Goal: Information Seeking & Learning: Learn about a topic

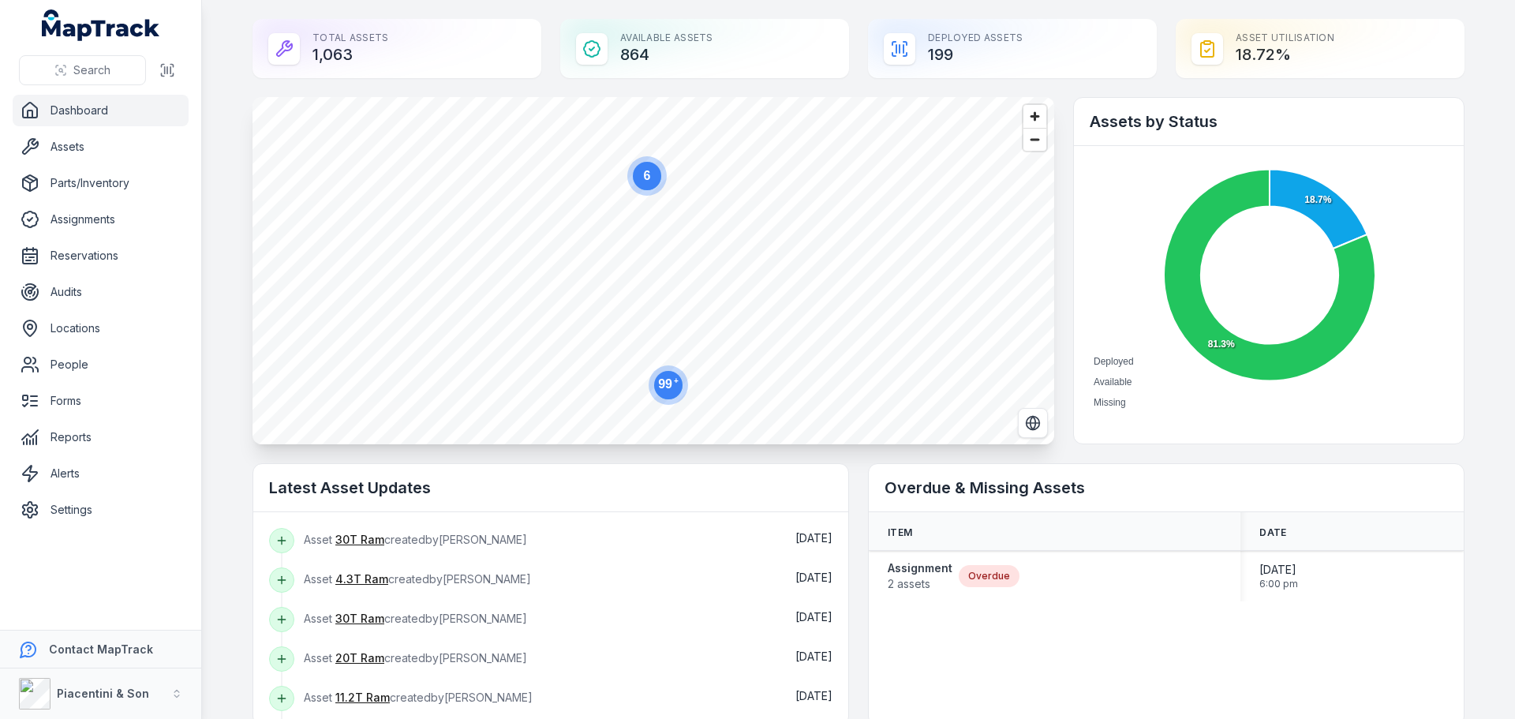
click at [131, 163] on ul "Dashboard Assets Parts/Inventory Assignments Reservations Audits Locations Peop…" at bounding box center [101, 310] width 176 height 431
click at [125, 149] on link "Assets" at bounding box center [101, 147] width 176 height 32
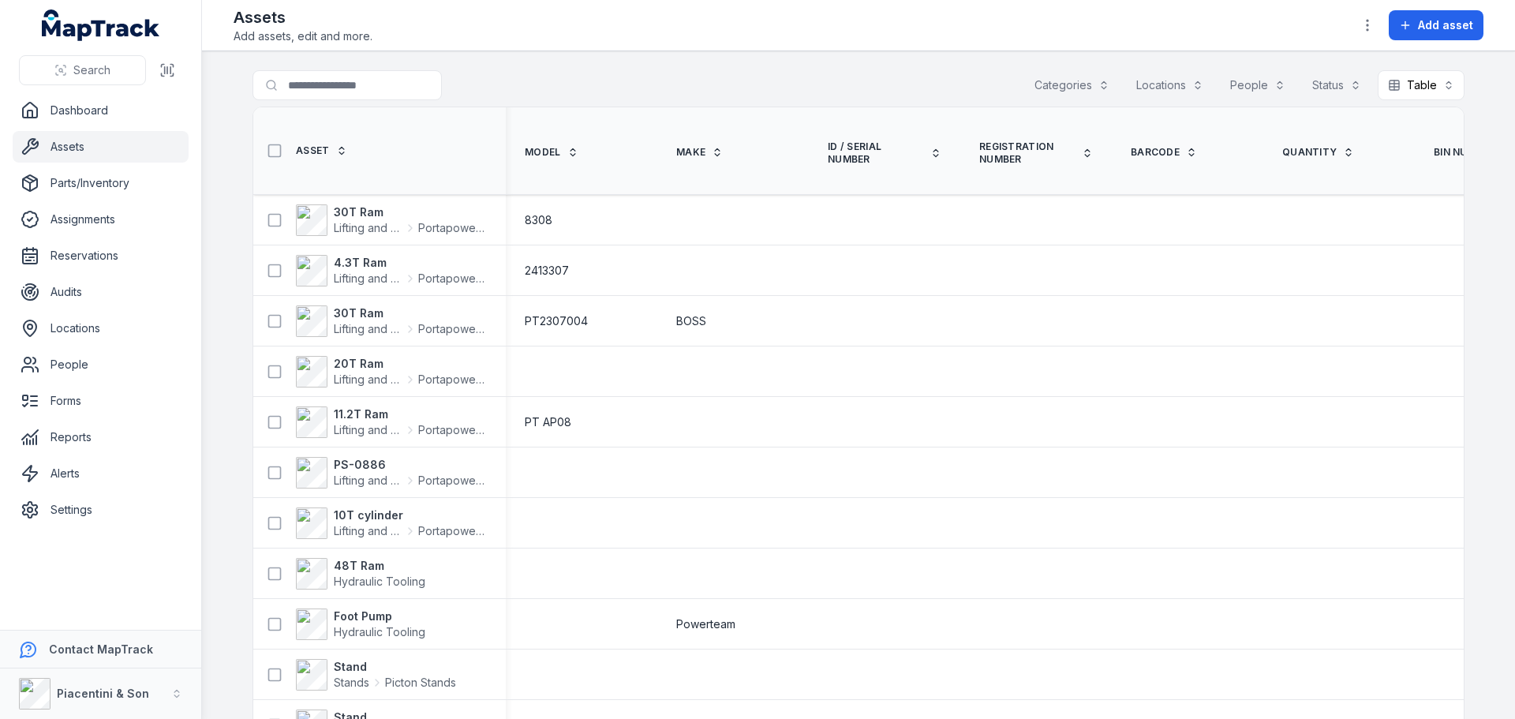
click at [1079, 82] on button "Categories" at bounding box center [1071, 85] width 95 height 30
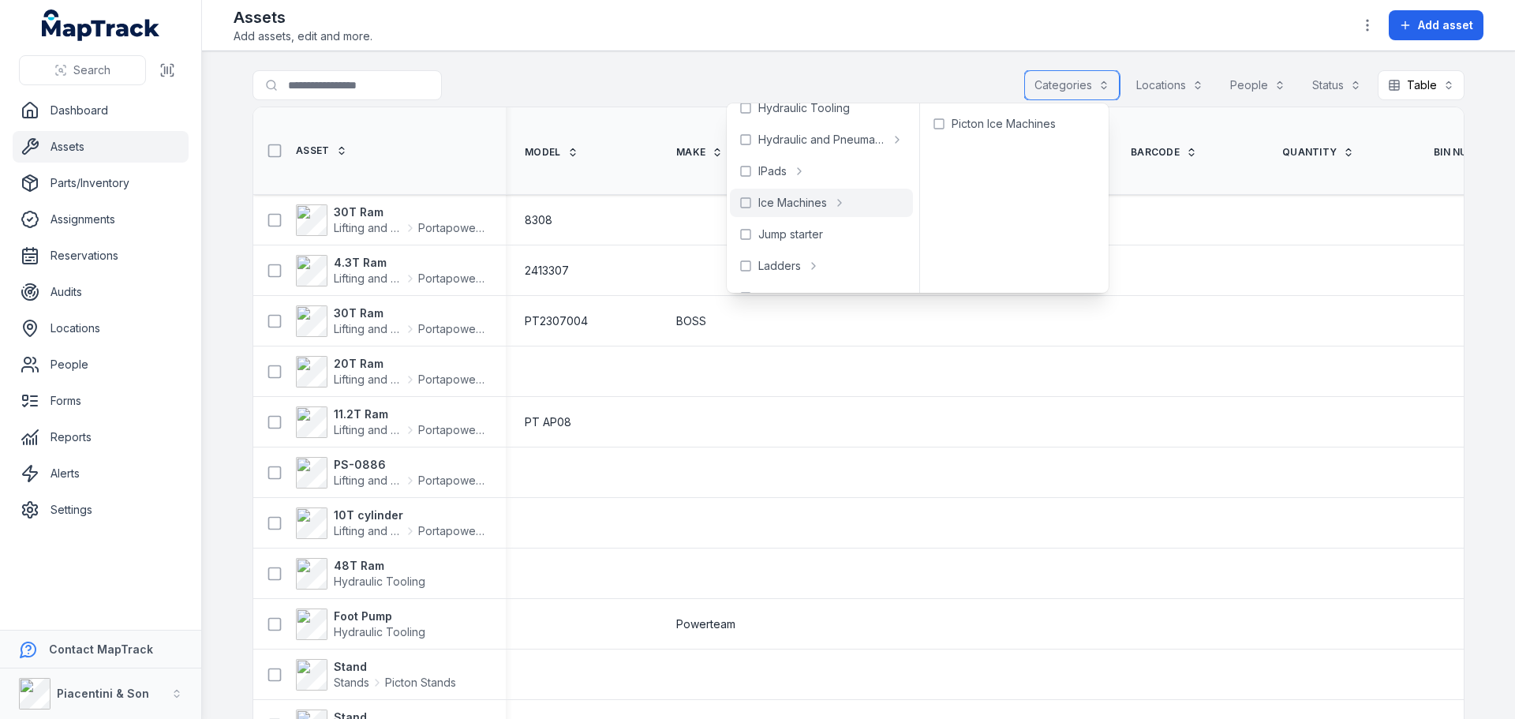
scroll to position [473, 0]
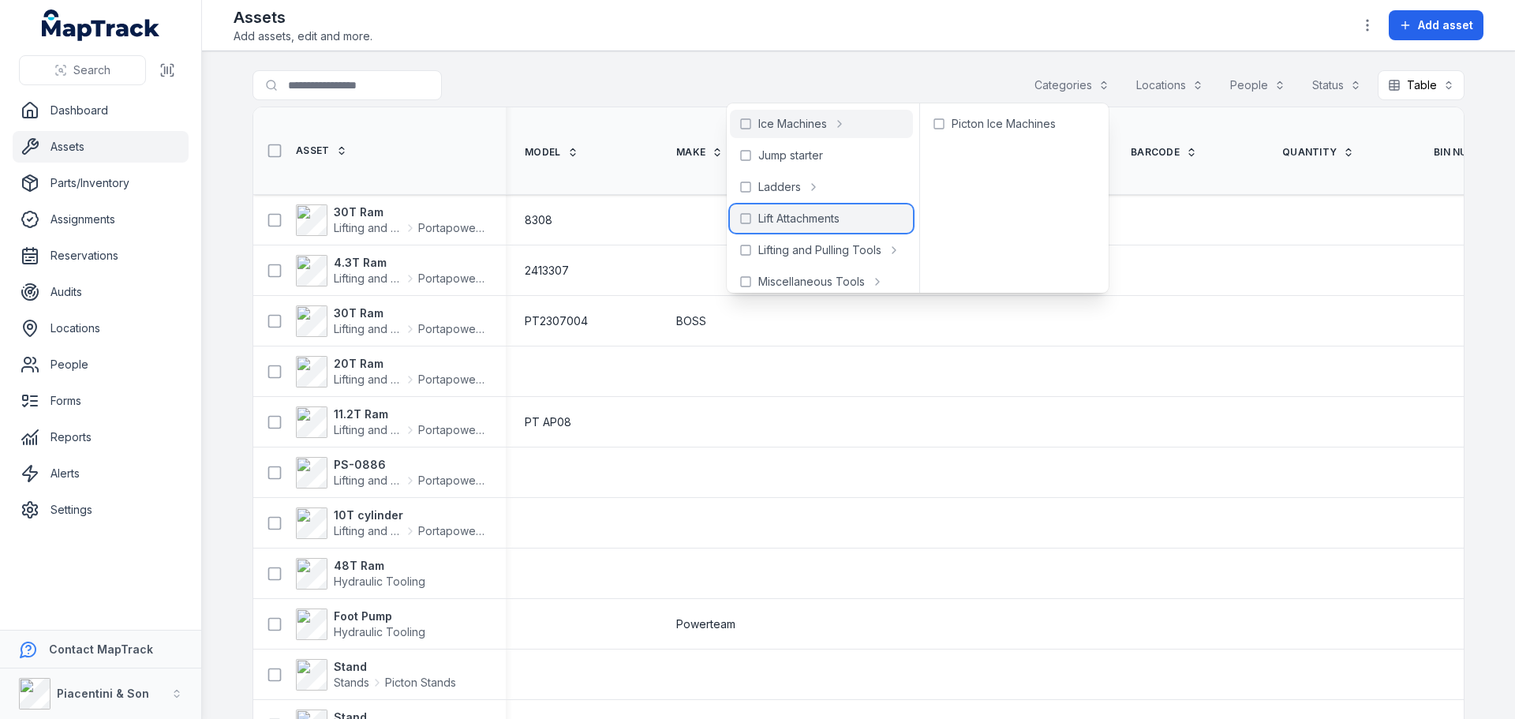
click at [803, 220] on span "Lift Attachments" at bounding box center [798, 219] width 81 height 16
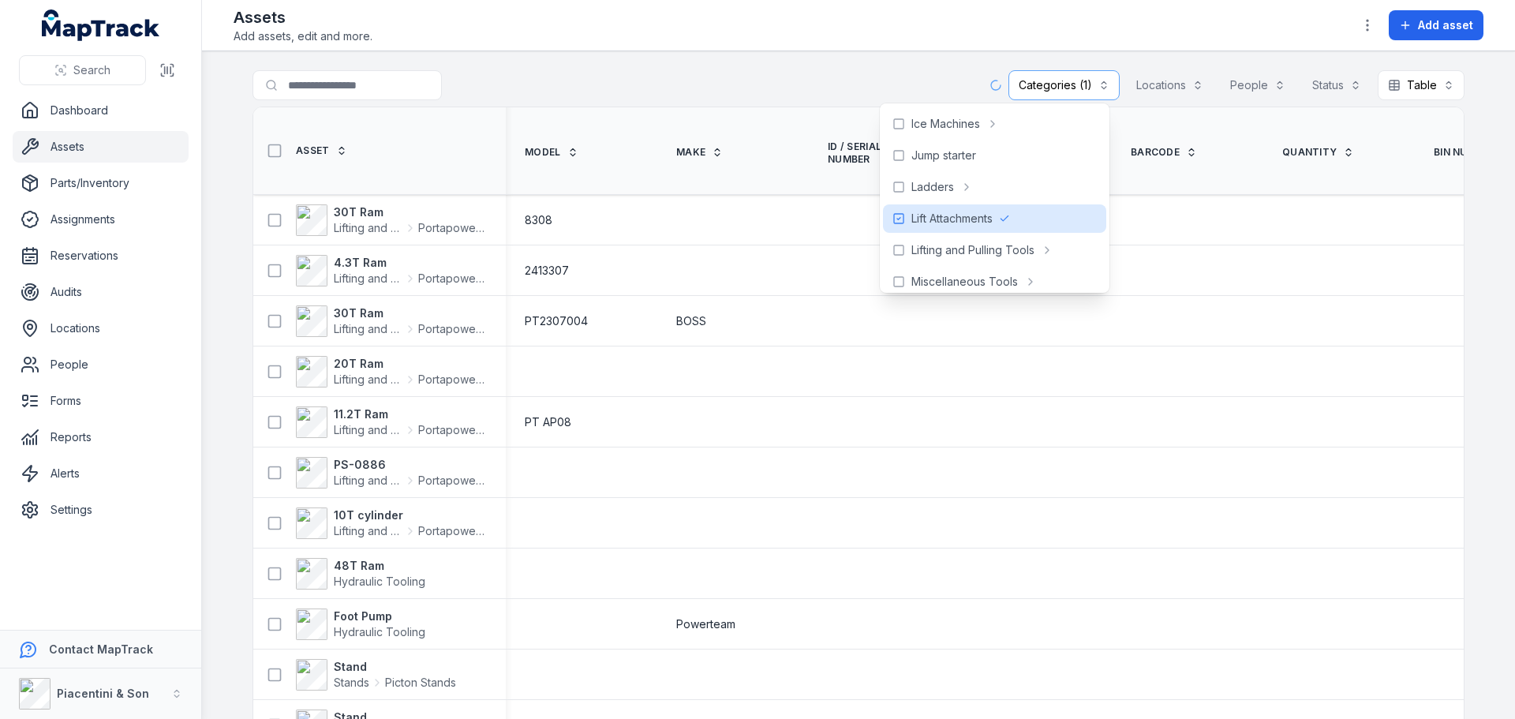
click at [716, 100] on div "**********" at bounding box center [858, 88] width 1212 height 36
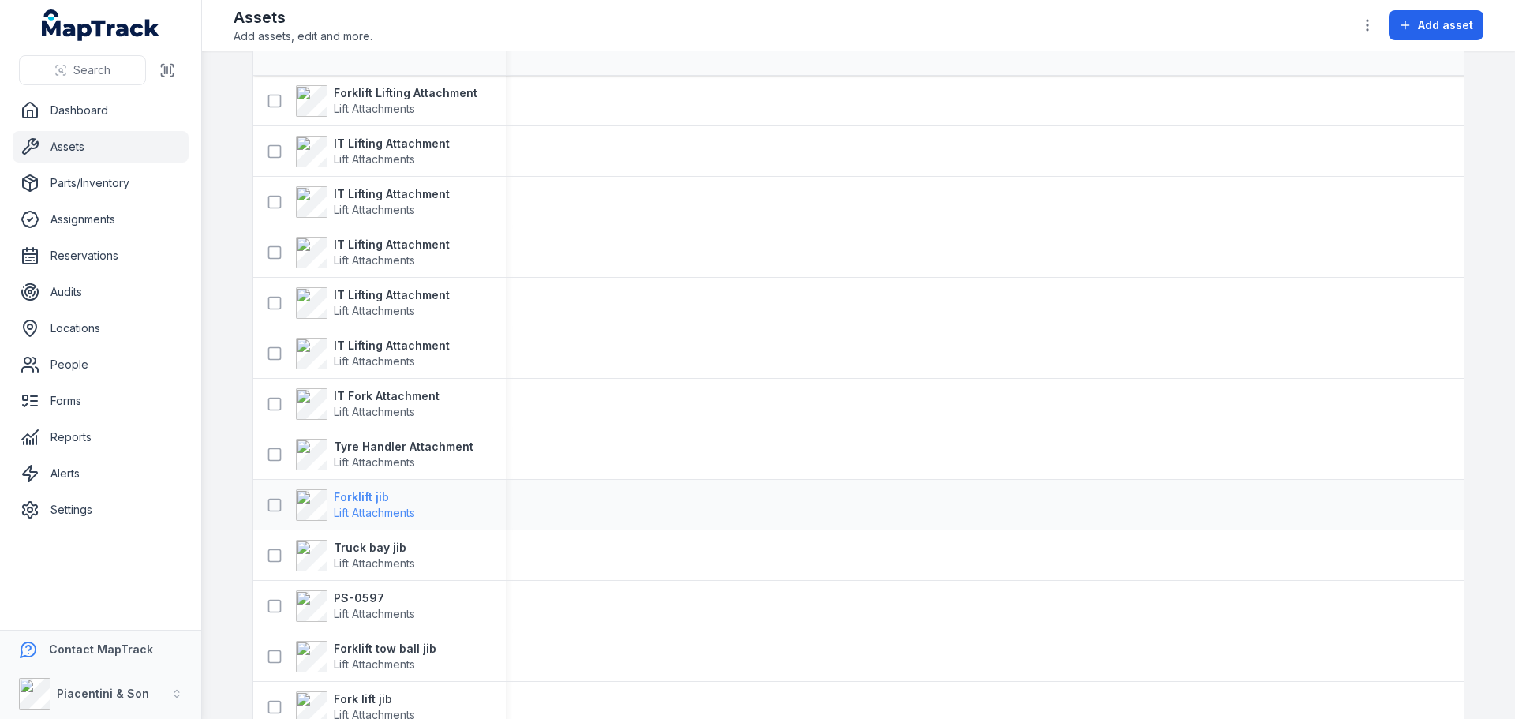
scroll to position [83, 0]
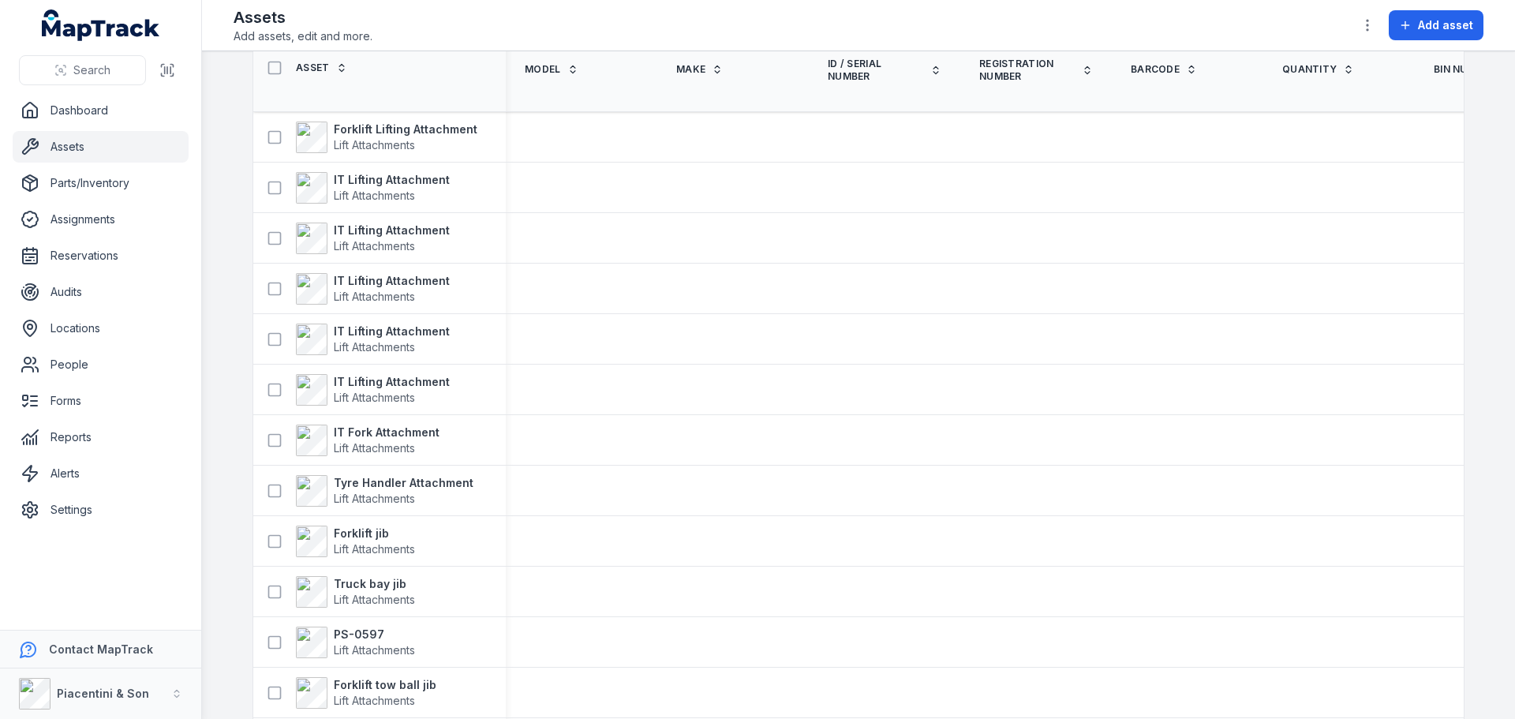
click at [134, 553] on nav "Dashboard Assets Parts/Inventory Assignments Reservations Audits Locations Peop…" at bounding box center [100, 362] width 201 height 535
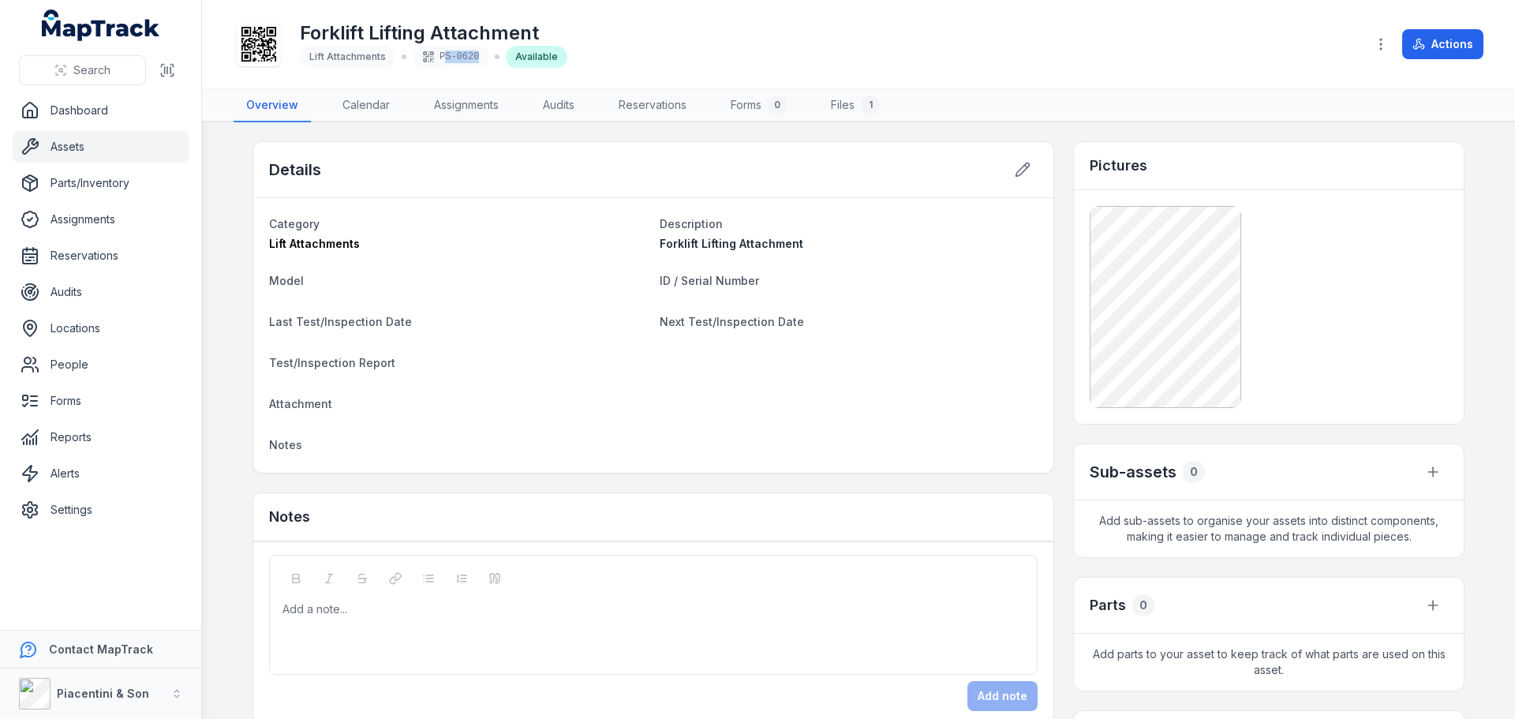
drag, startPoint x: 443, startPoint y: 59, endPoint x: 473, endPoint y: 58, distance: 29.2
click at [473, 58] on div "PS-0620" at bounding box center [451, 57] width 76 height 22
click at [468, 69] on div "Forklift Lifting Attachment Lift Attachments PS-0620 Available Actions" at bounding box center [859, 44] width 1250 height 76
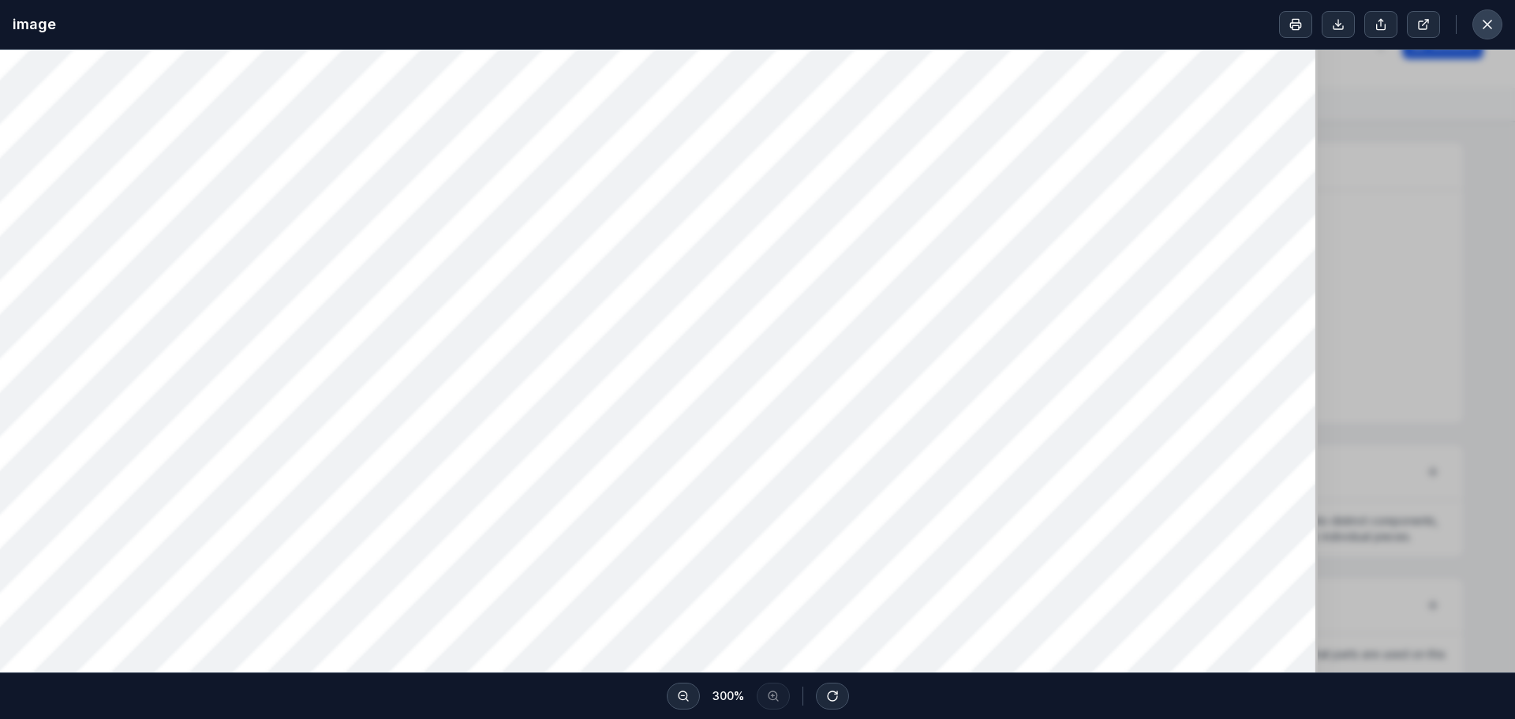
click at [1484, 37] on button at bounding box center [1487, 24] width 30 height 30
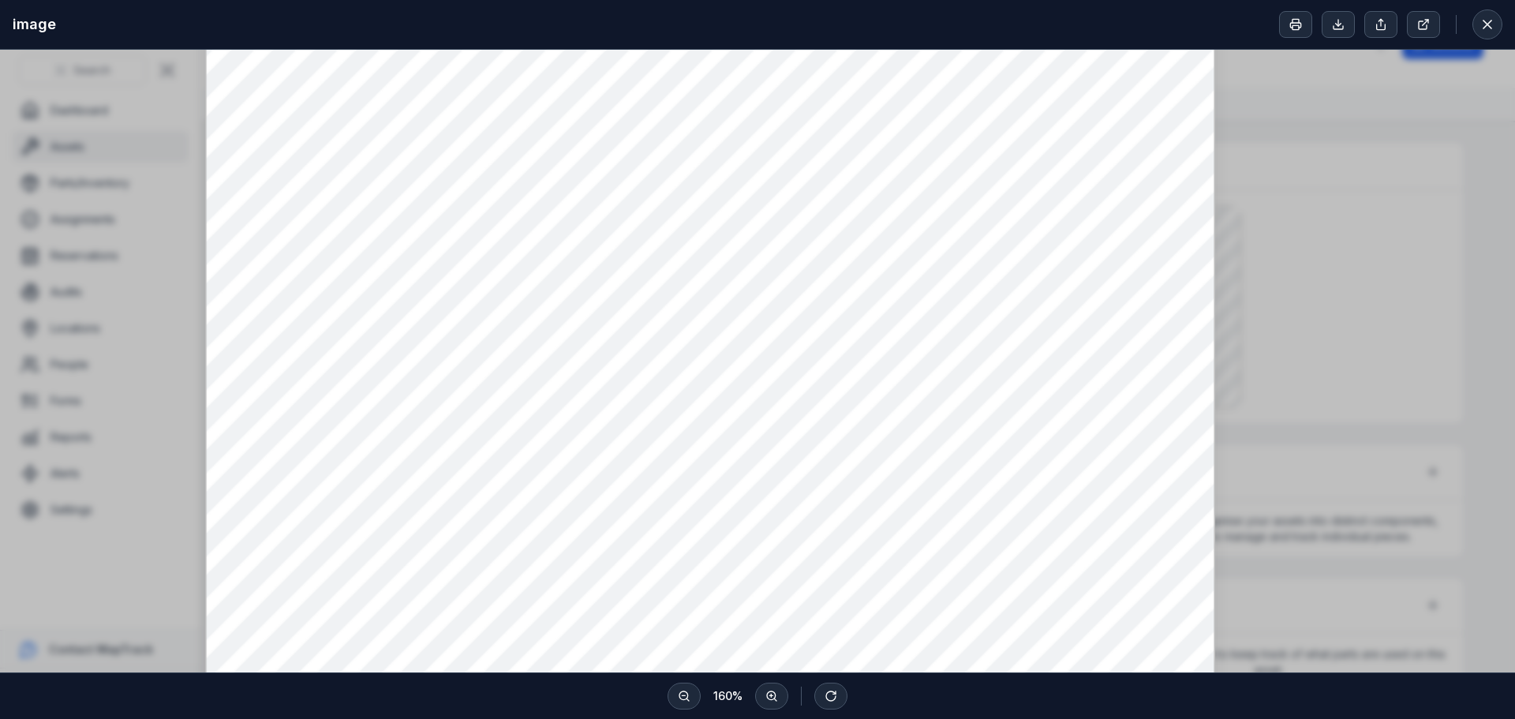
scroll to position [157, 0]
click at [1484, 28] on icon at bounding box center [1487, 25] width 8 height 8
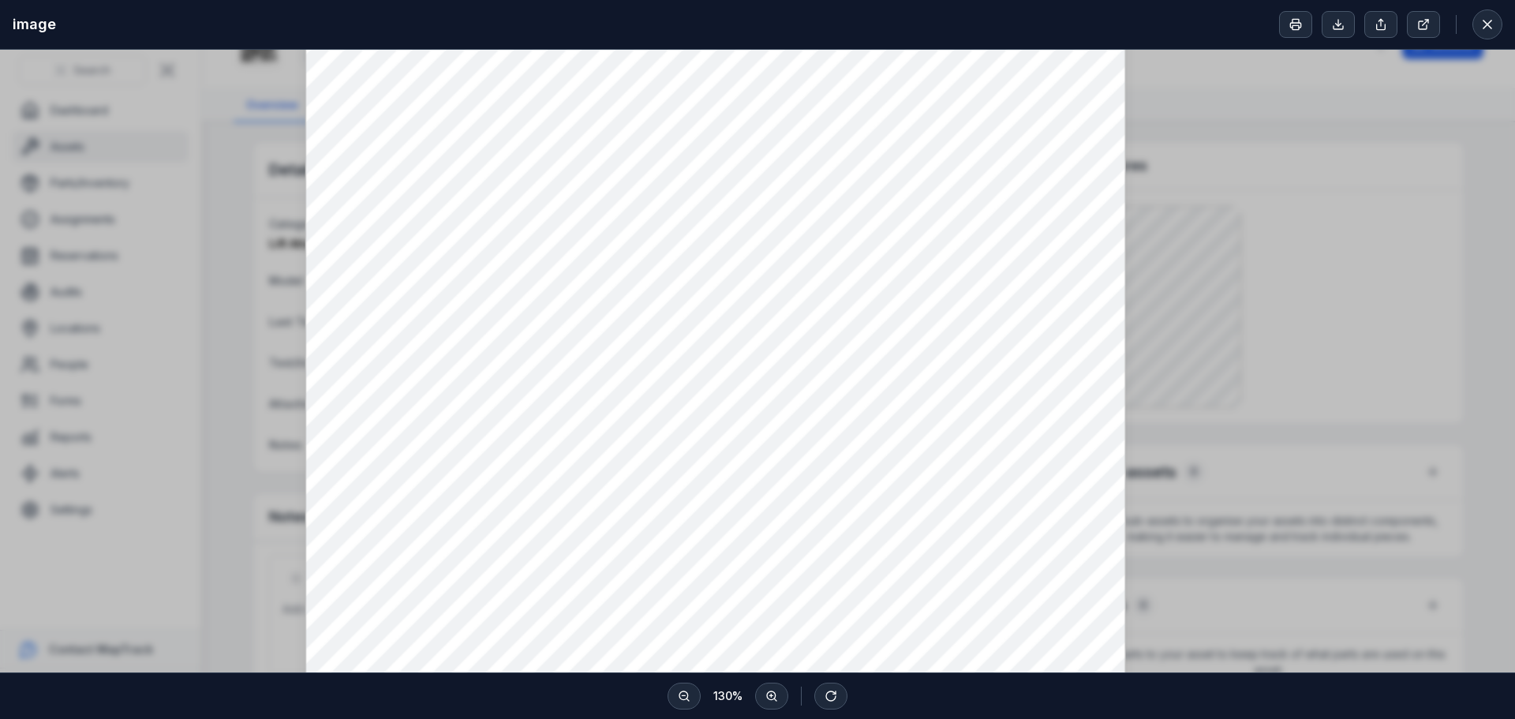
scroll to position [237, 0]
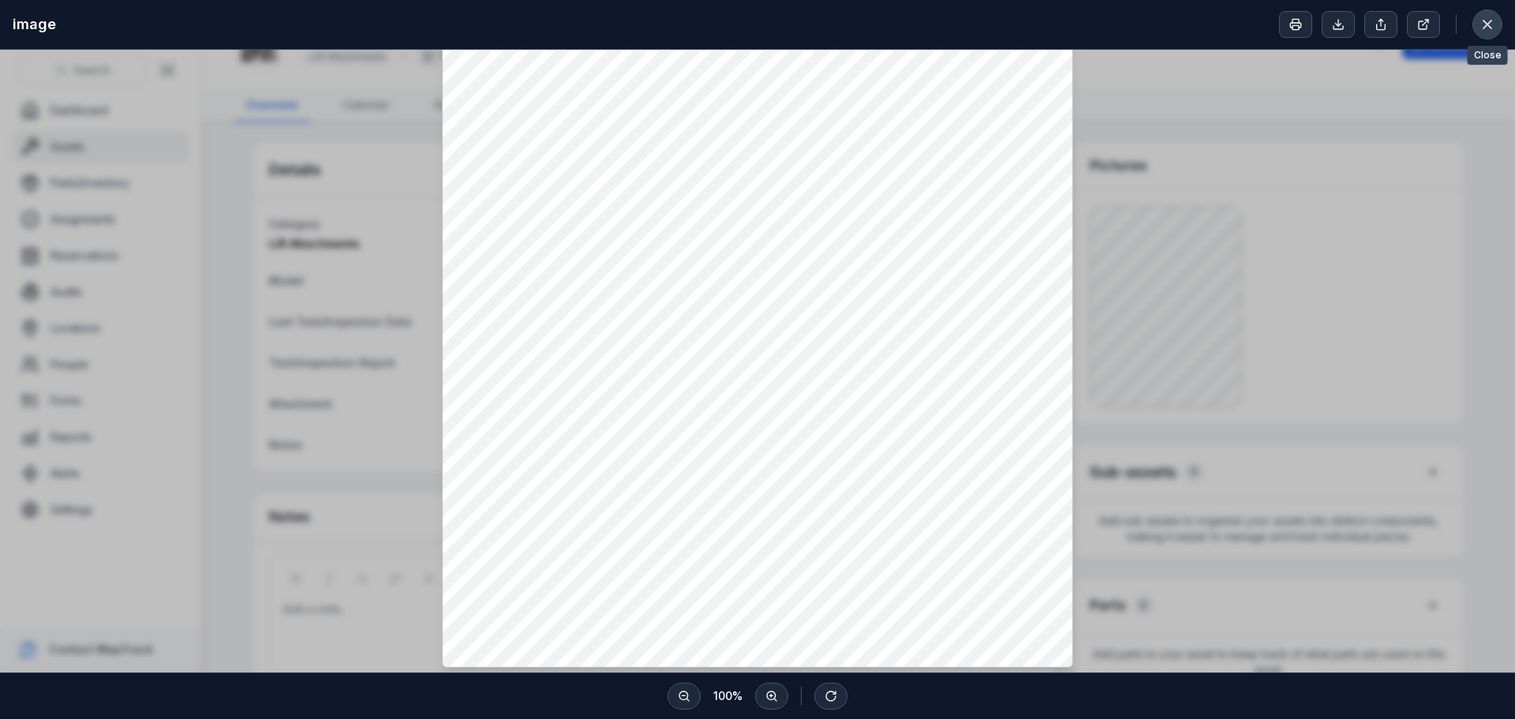
click at [1481, 24] on icon at bounding box center [1487, 25] width 16 height 16
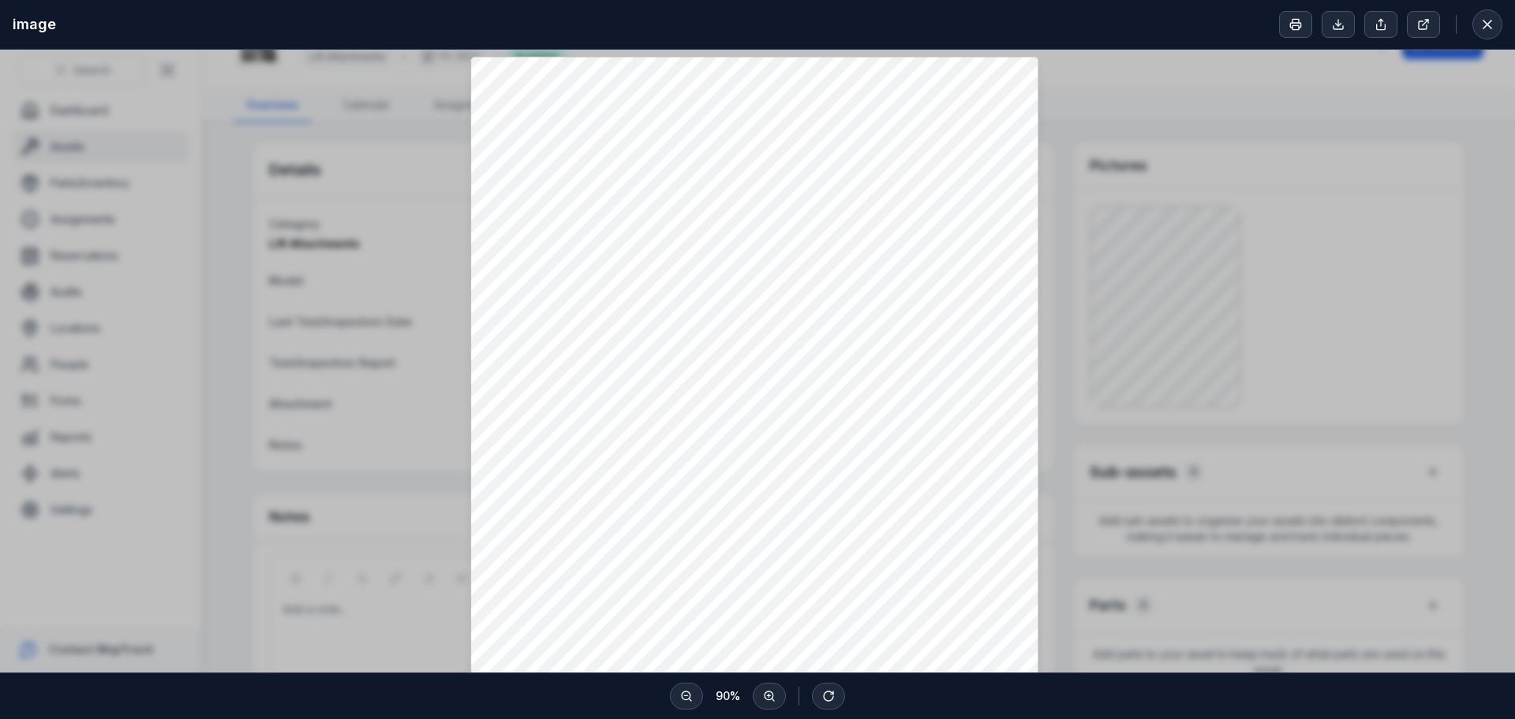
scroll to position [79, 0]
click at [1479, 21] on button at bounding box center [1487, 24] width 30 height 30
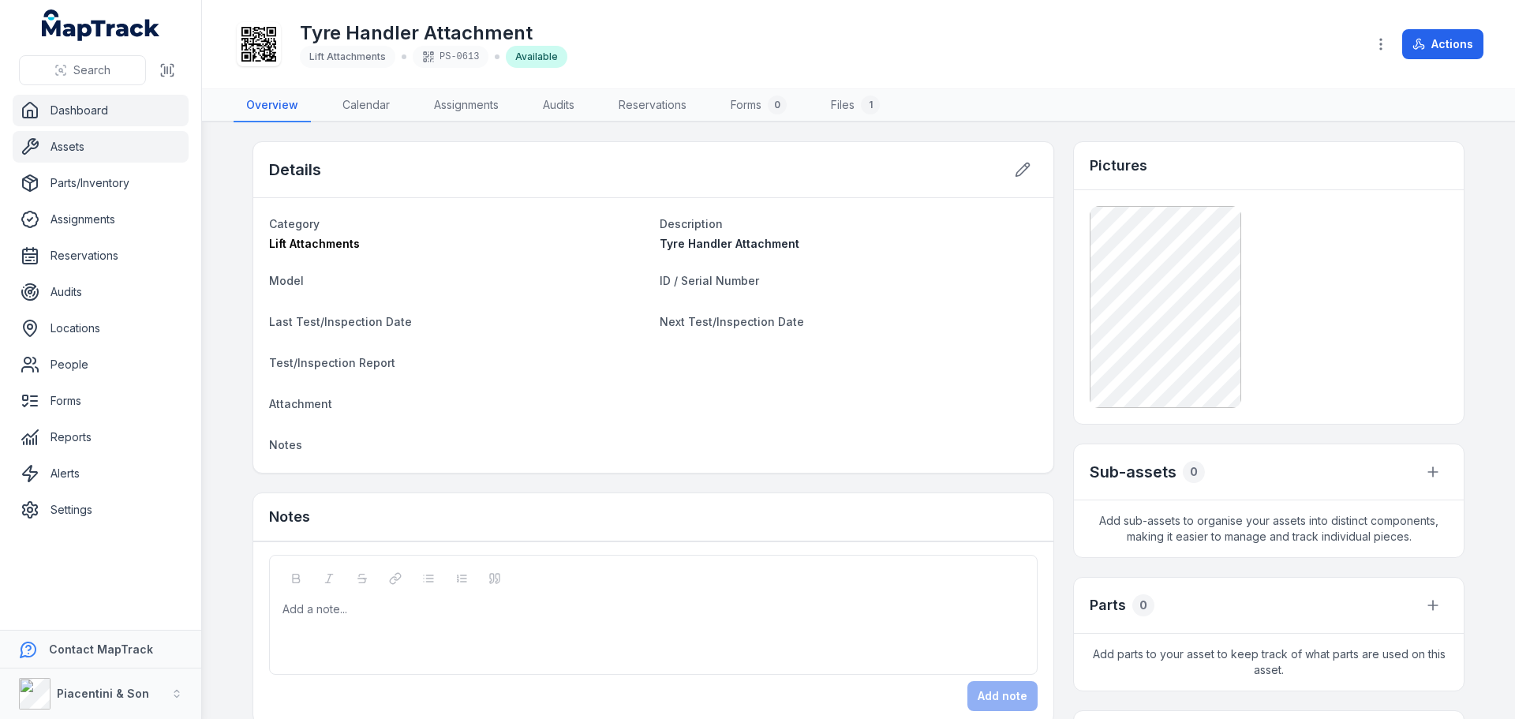
click at [105, 116] on link "Dashboard" at bounding box center [101, 111] width 176 height 32
